Goal: Navigation & Orientation: Find specific page/section

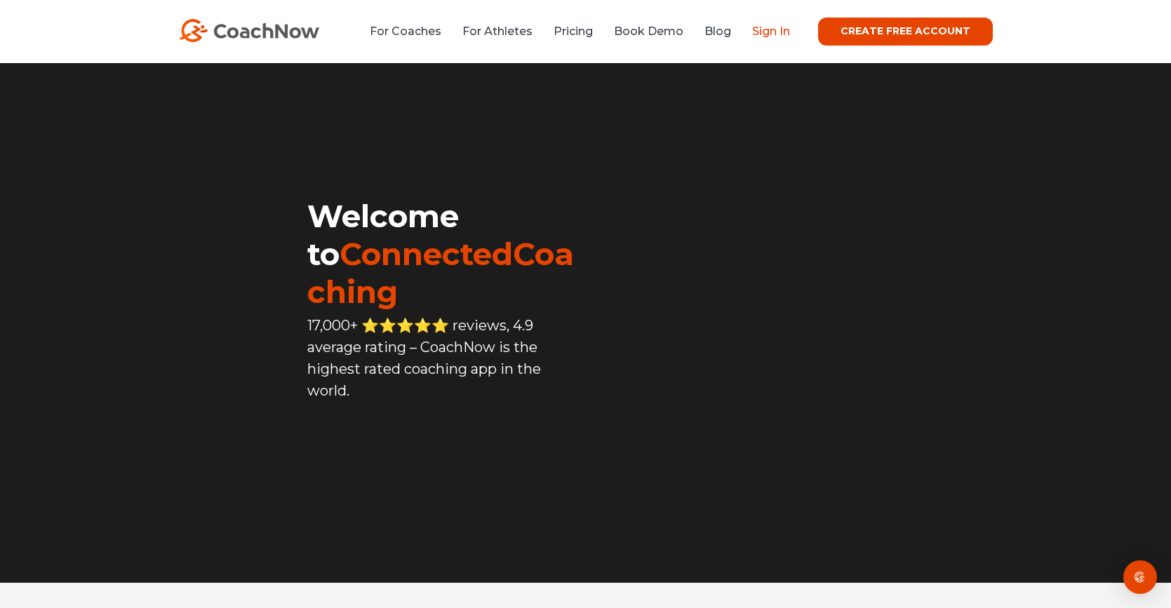
click at [771, 30] on link "Sign In" at bounding box center [771, 31] width 38 height 13
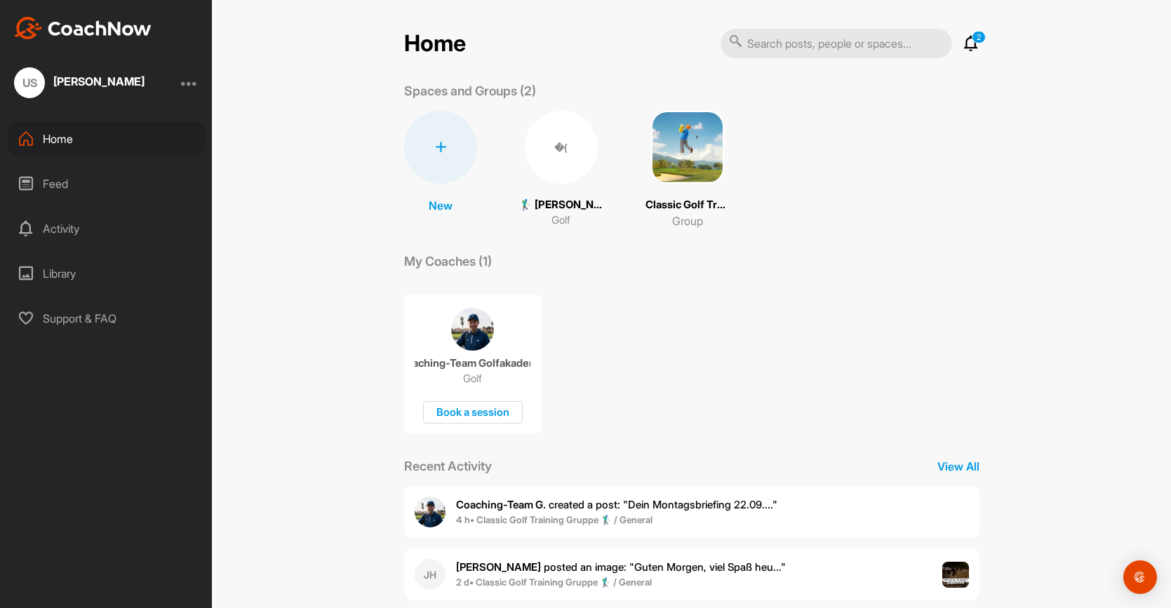
click at [567, 198] on p "🏌‍♂ Udo Scheid (35.7)" at bounding box center [561, 205] width 84 height 16
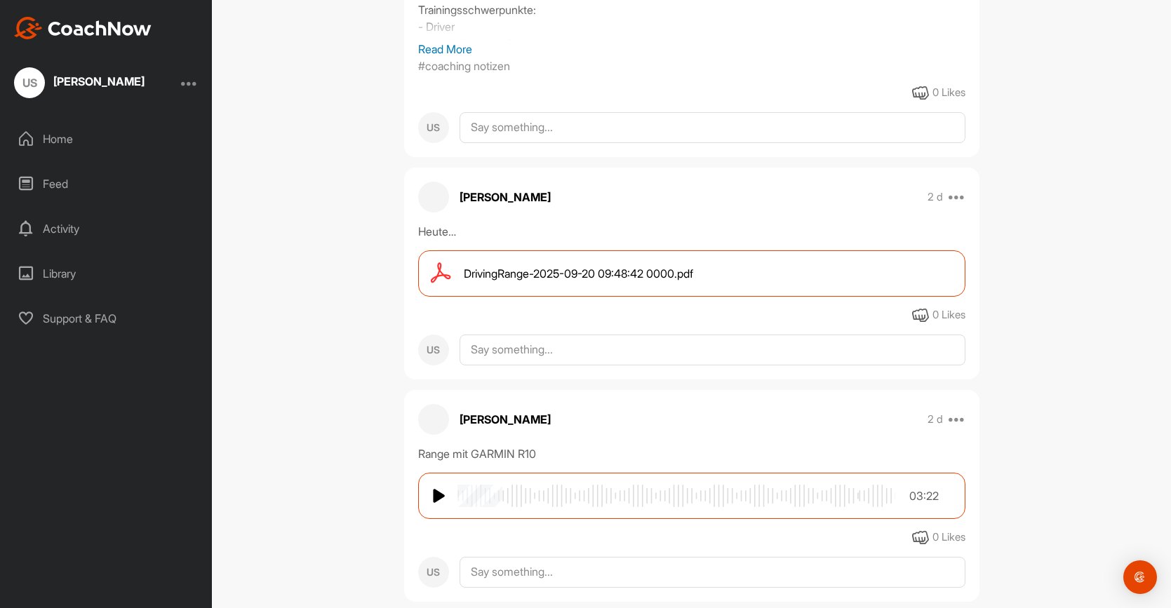
scroll to position [469, 0]
